Goal: Information Seeking & Learning: Learn about a topic

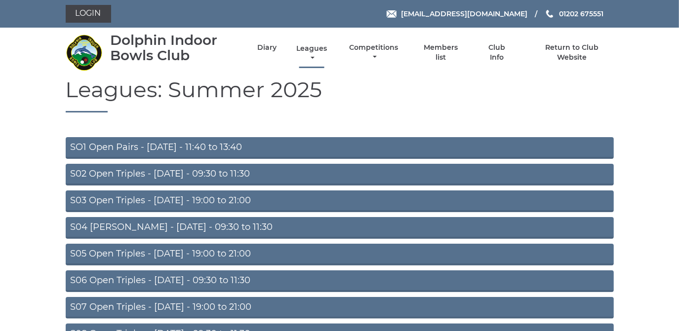
click at [309, 48] on link "Leagues" at bounding box center [312, 53] width 36 height 19
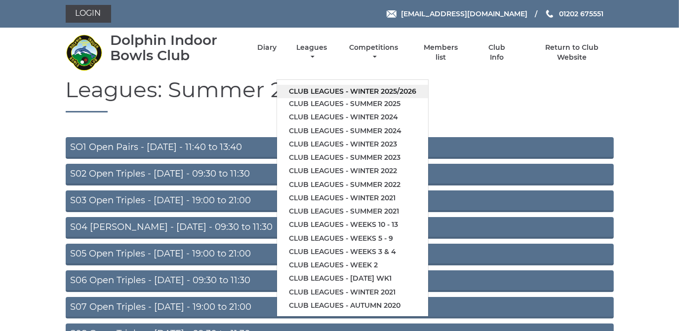
click at [307, 88] on link "Club leagues - Winter 2025/2026" at bounding box center [352, 91] width 151 height 13
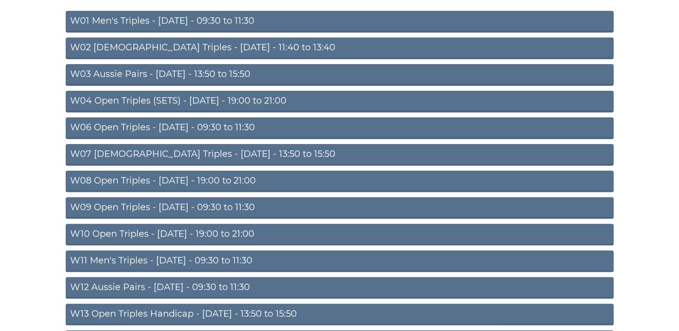
scroll to position [134, 0]
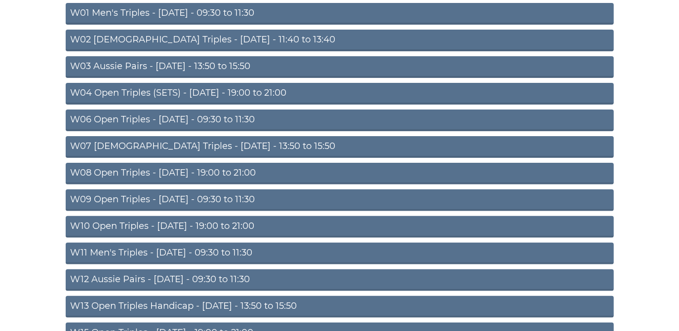
click at [239, 171] on link "W08 Open Triples - Tuesday - 19:00 to 21:00" at bounding box center [340, 174] width 548 height 22
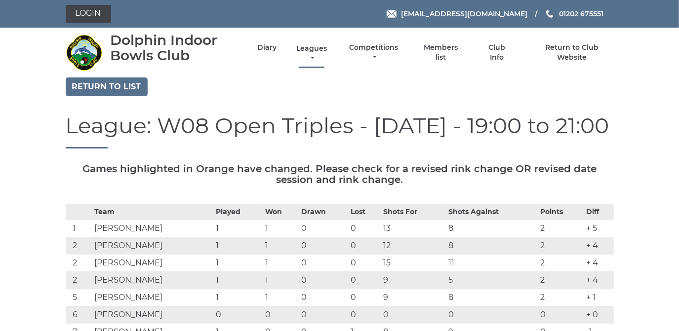
click at [315, 48] on link "Leagues" at bounding box center [312, 53] width 36 height 19
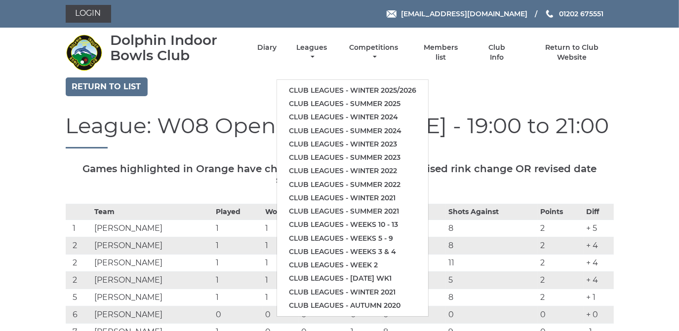
drag, startPoint x: 251, startPoint y: 76, endPoint x: 240, endPoint y: 77, distance: 10.4
click at [251, 76] on nav "Dolphin Indoor Bowls Club Diary Leagues Club leagues - Winter 2025/2026 Club le…" at bounding box center [339, 53] width 679 height 50
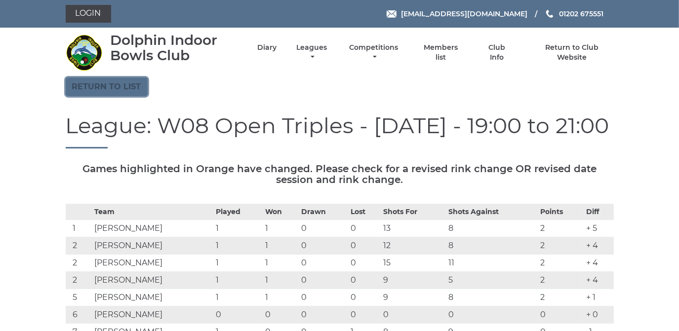
click at [110, 86] on link "Return to list" at bounding box center [107, 86] width 82 height 19
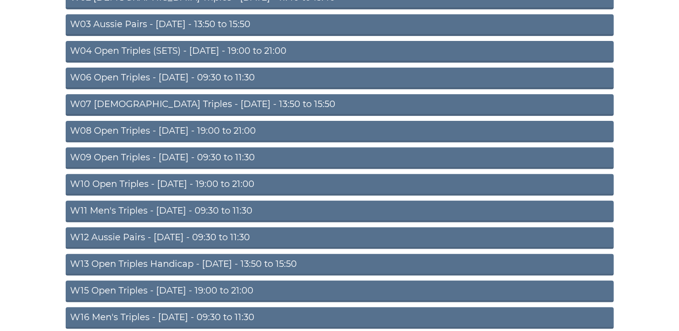
scroll to position [179, 0]
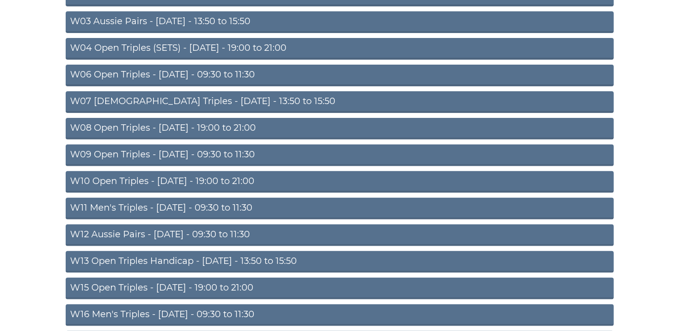
click at [224, 180] on link "W10 Open Triples - Wednesday - 19:00 to 21:00" at bounding box center [340, 182] width 548 height 22
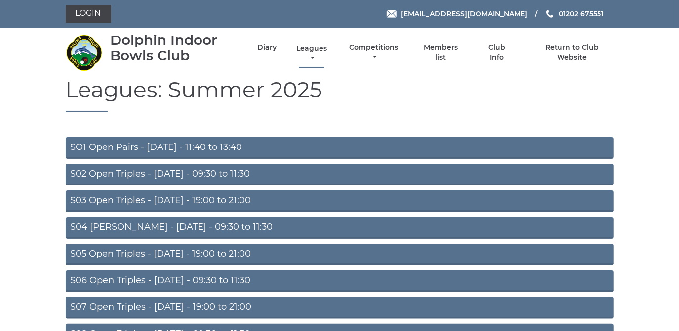
click at [309, 47] on link "Leagues" at bounding box center [312, 53] width 36 height 19
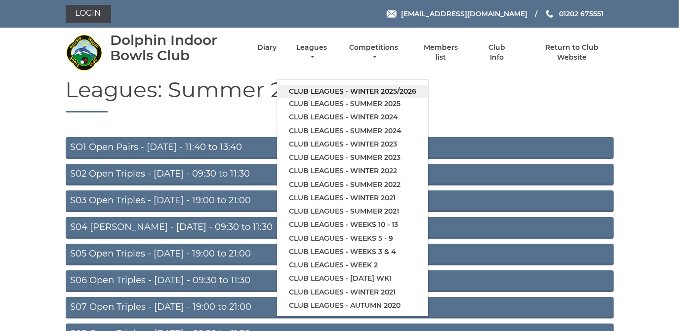
click at [313, 90] on link "Club leagues - Winter 2025/2026" at bounding box center [352, 91] width 151 height 13
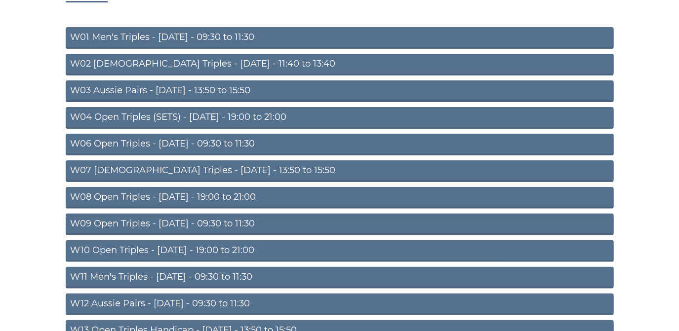
scroll to position [134, 0]
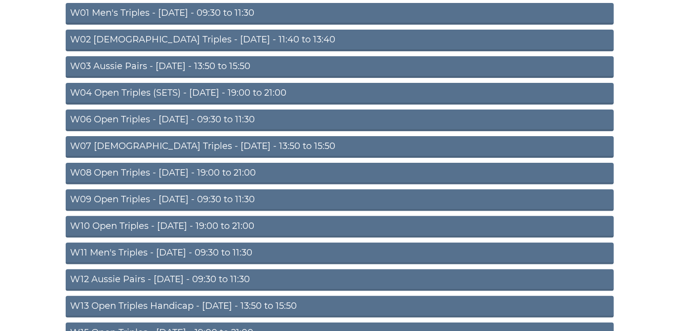
click at [249, 168] on link "W08 Open Triples - [DATE] - 19:00 to 21:00" at bounding box center [340, 174] width 548 height 22
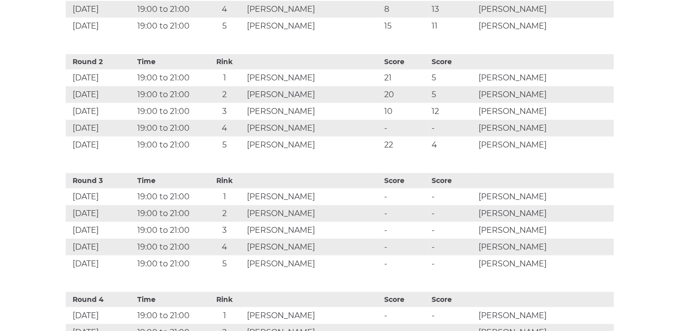
scroll to position [583, 0]
